Goal: Information Seeking & Learning: Learn about a topic

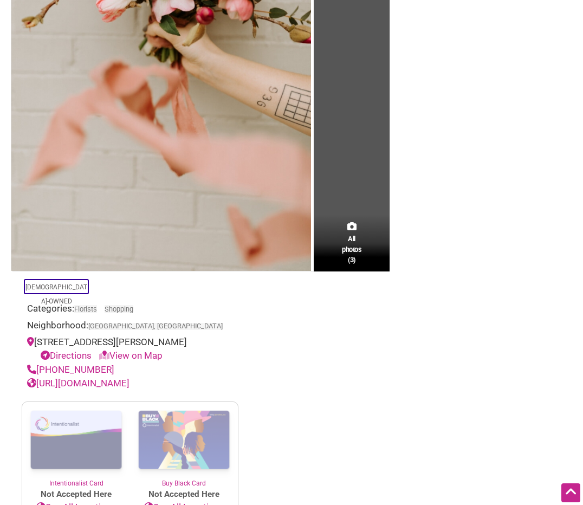
scroll to position [337, 0]
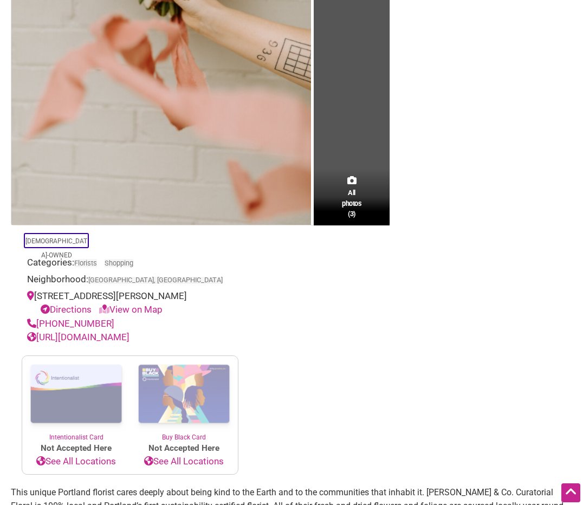
click at [109, 342] on link "http://coycopdx.com/" at bounding box center [78, 337] width 102 height 11
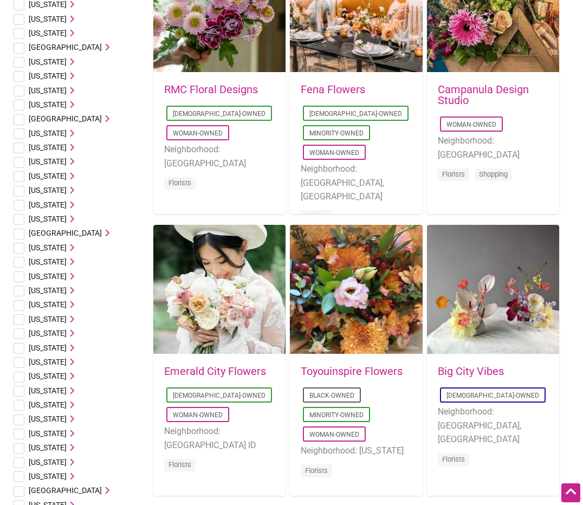
scroll to position [310, 0]
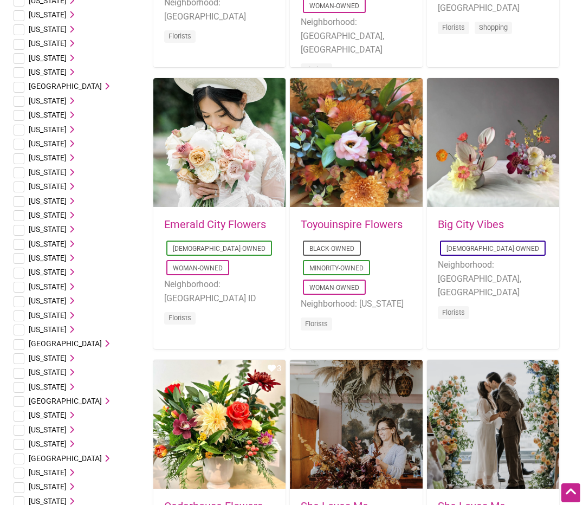
click at [16, 354] on input "checkbox" at bounding box center [19, 358] width 11 height 11
checkbox input "true"
click at [34, 359] on span "Oregon" at bounding box center [48, 358] width 38 height 9
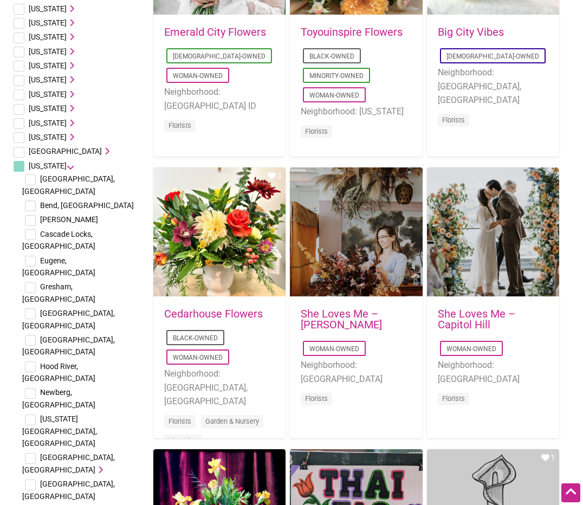
scroll to position [528, 0]
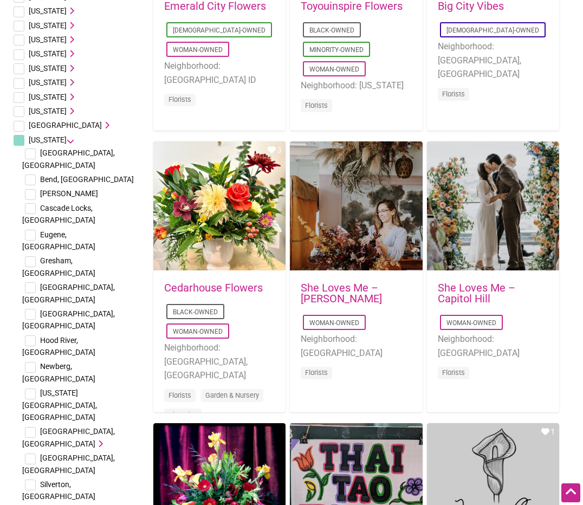
click at [34, 427] on input "checkbox" at bounding box center [30, 432] width 11 height 11
checkbox input "true"
click at [71, 427] on span "Portland, OR" at bounding box center [68, 437] width 93 height 21
click at [72, 427] on span "Portland, OR" at bounding box center [68, 437] width 93 height 21
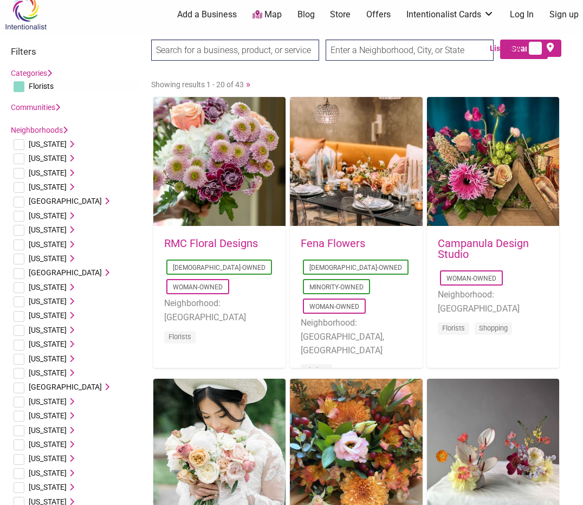
scroll to position [0, 0]
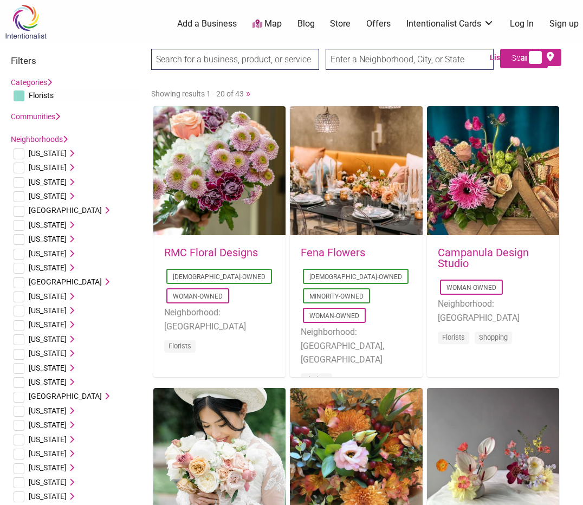
click at [249, 60] on input "search" at bounding box center [235, 59] width 168 height 21
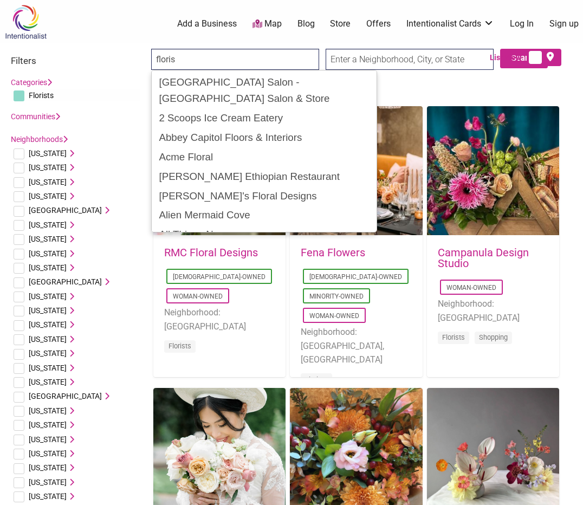
type input "florist"
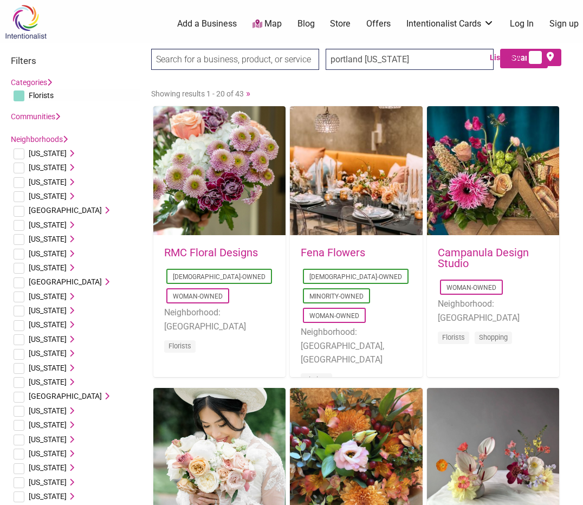
type input "portland oregon"
click at [523, 61] on span "List View" at bounding box center [508, 57] width 37 height 11
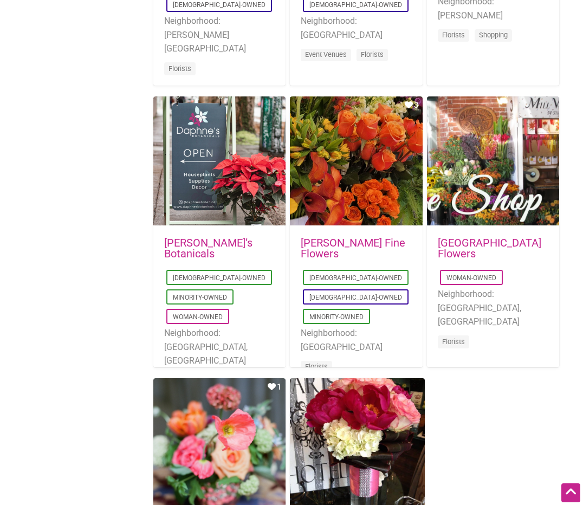
scroll to position [1391, 0]
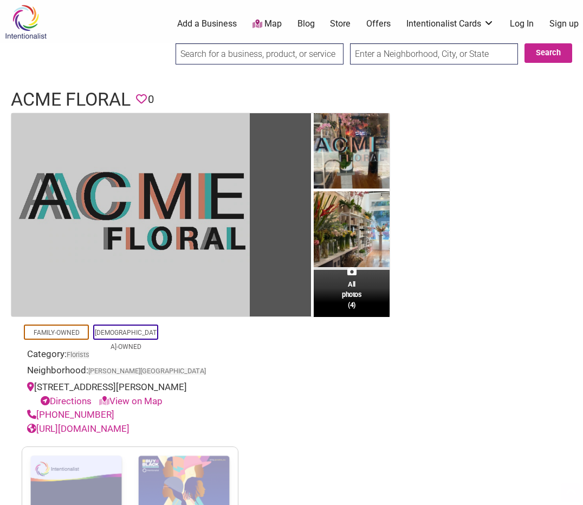
scroll to position [178, 0]
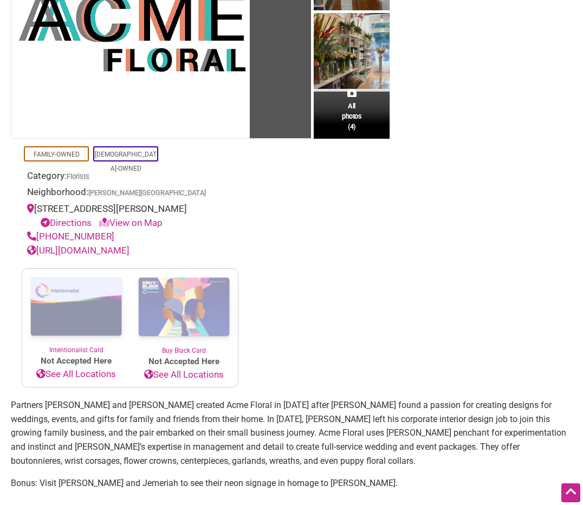
click at [101, 250] on link "[URL][DOMAIN_NAME]" at bounding box center [78, 250] width 102 height 11
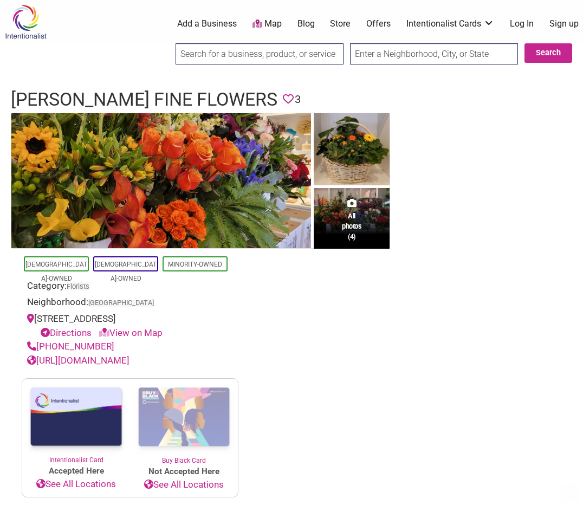
scroll to position [167, 0]
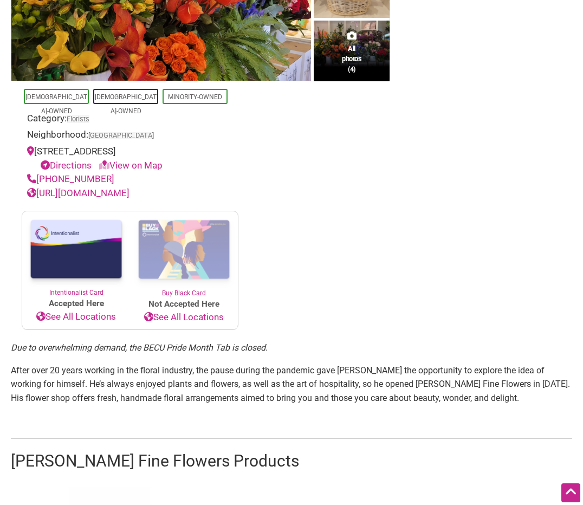
click at [101, 192] on link "[URL][DOMAIN_NAME]" at bounding box center [78, 192] width 102 height 11
